Goal: Task Accomplishment & Management: Complete application form

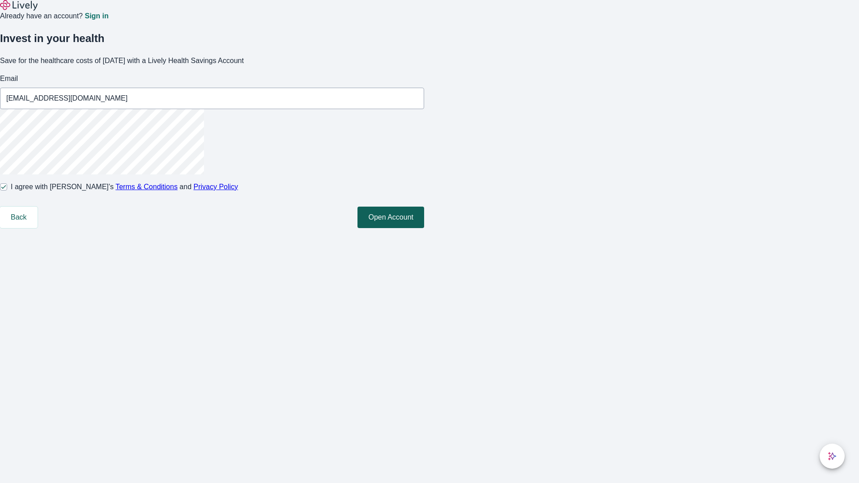
click at [424, 228] on button "Open Account" at bounding box center [390, 217] width 67 height 21
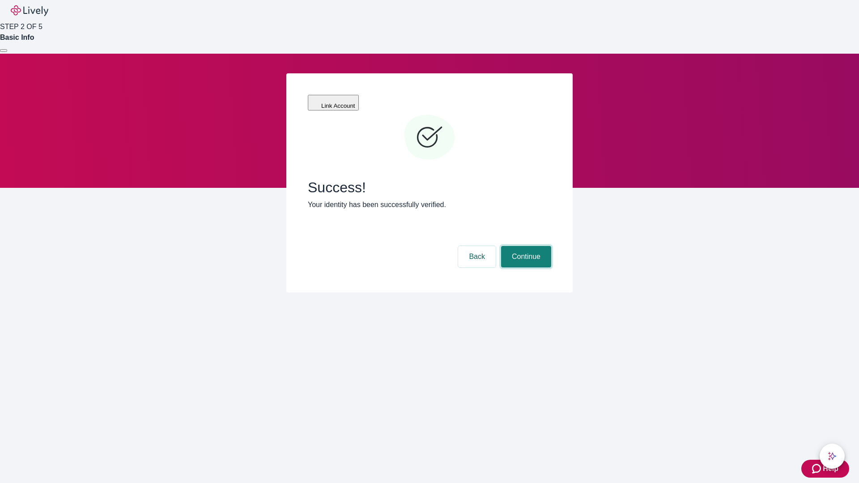
click at [525, 246] on button "Continue" at bounding box center [526, 256] width 50 height 21
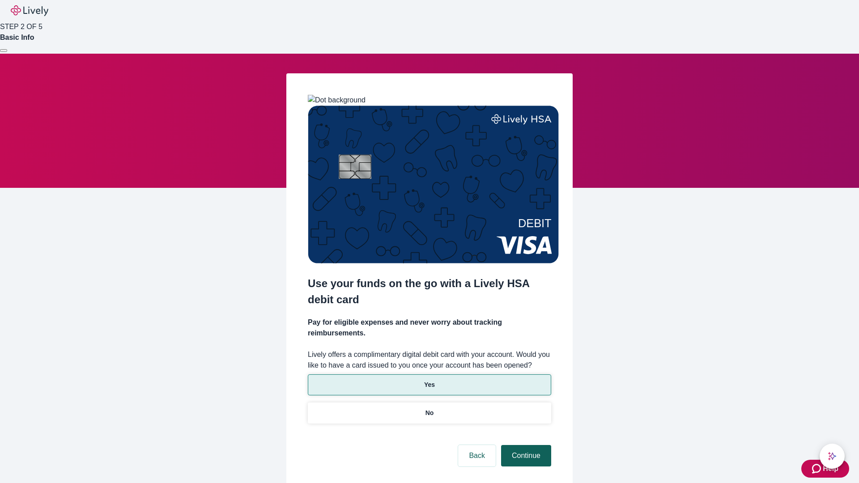
click at [429, 408] on p "No" at bounding box center [429, 412] width 8 height 9
click at [525, 445] on button "Continue" at bounding box center [526, 455] width 50 height 21
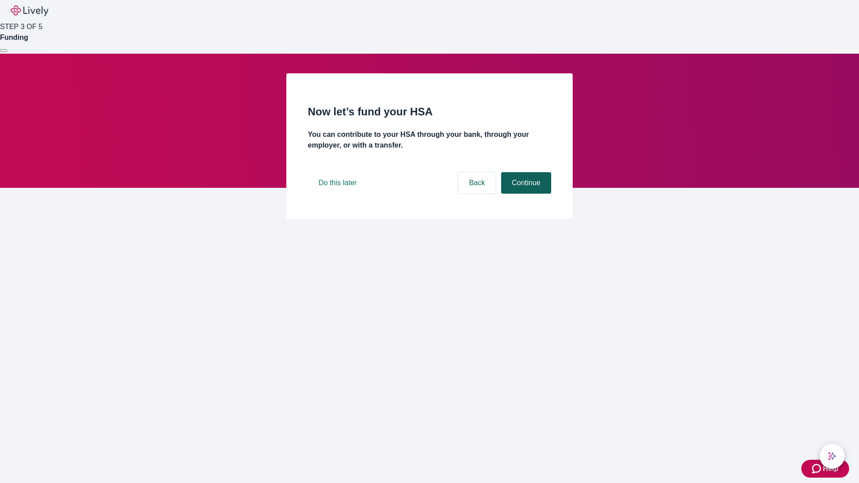
click at [525, 194] on button "Continue" at bounding box center [526, 182] width 50 height 21
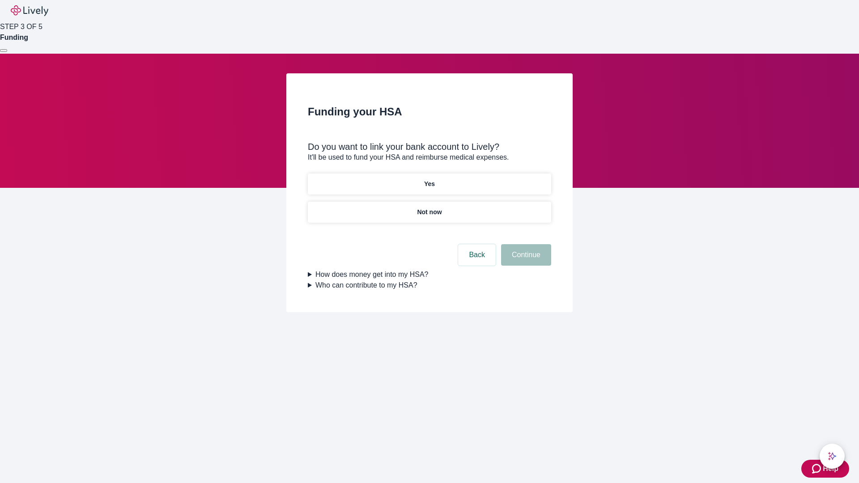
click at [429, 207] on p "Not now" at bounding box center [429, 211] width 25 height 9
click at [525, 260] on button "Continue" at bounding box center [526, 254] width 50 height 21
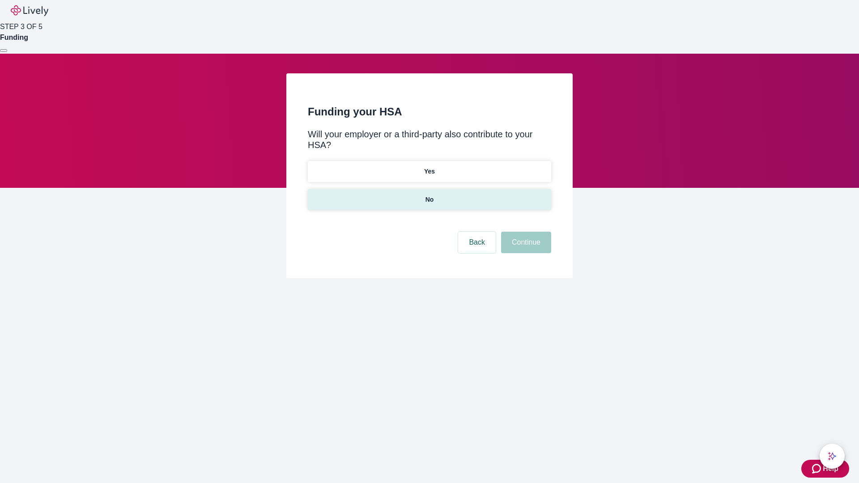
click at [429, 195] on p "No" at bounding box center [429, 199] width 8 height 9
click at [525, 232] on button "Continue" at bounding box center [526, 242] width 50 height 21
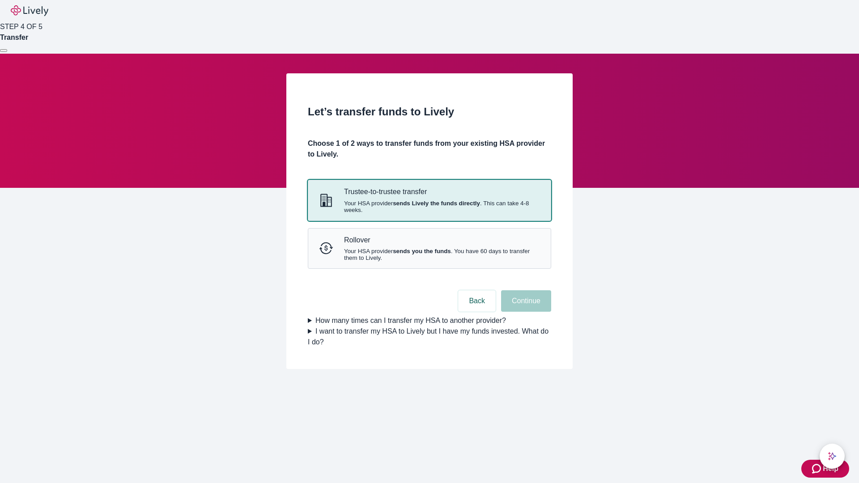
click at [429, 207] on strong "sends Lively the funds directly" at bounding box center [436, 203] width 87 height 7
click at [525, 312] on button "Continue" at bounding box center [526, 300] width 50 height 21
